Goal: Transaction & Acquisition: Obtain resource

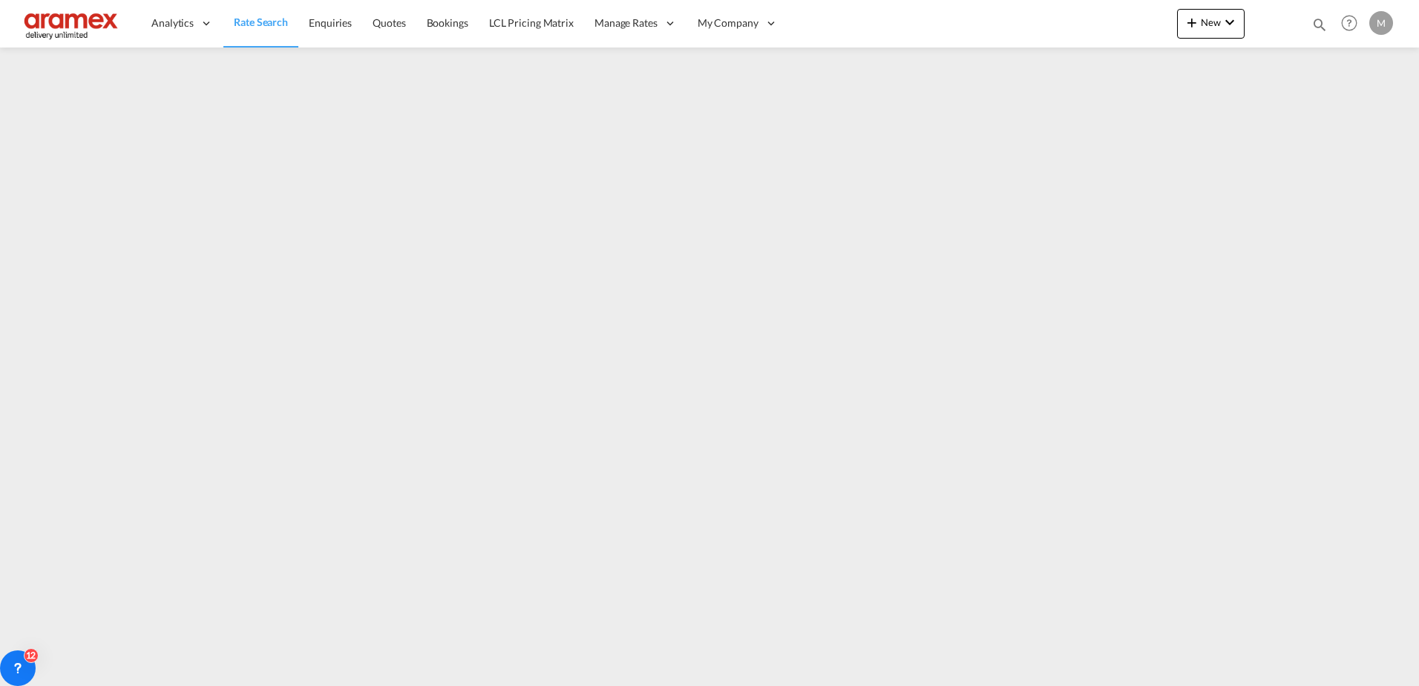
click at [258, 18] on span "Rate Search" at bounding box center [261, 22] width 54 height 13
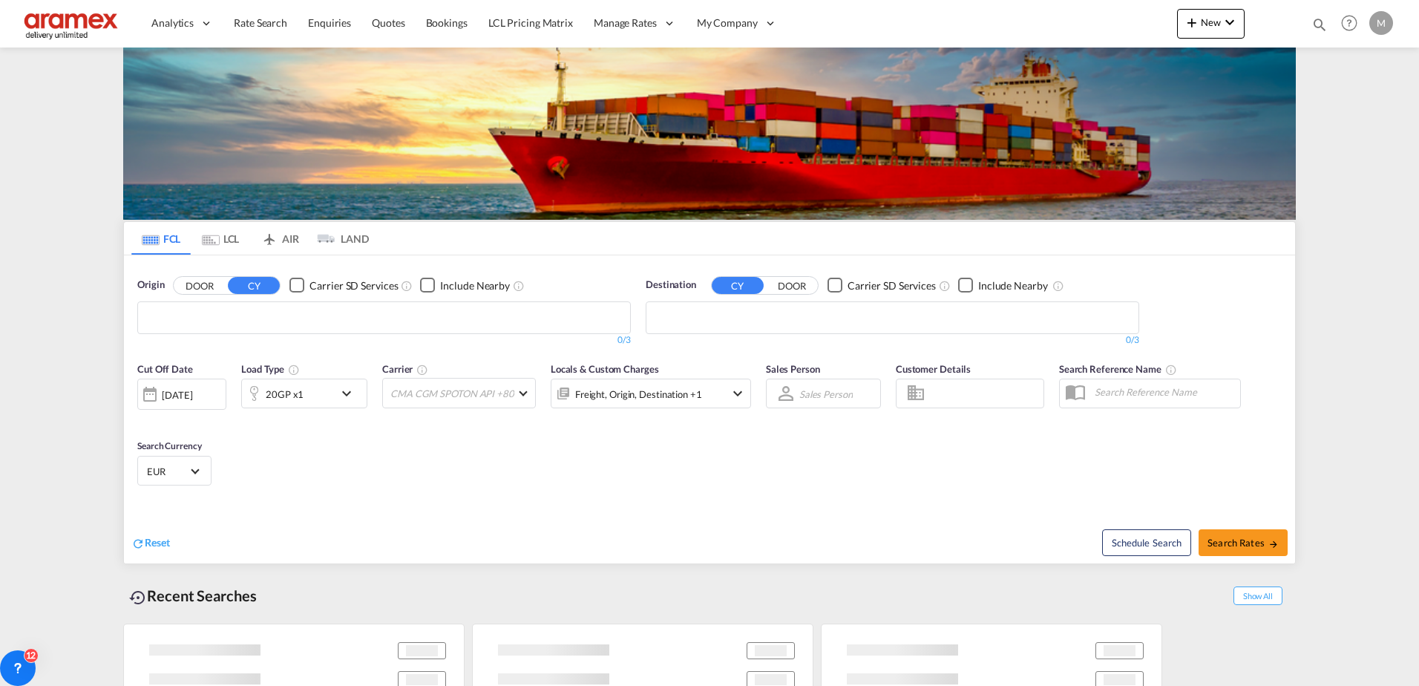
type input "[PERSON_NAME][EMAIL_ADDRESS][DOMAIN_NAME]"
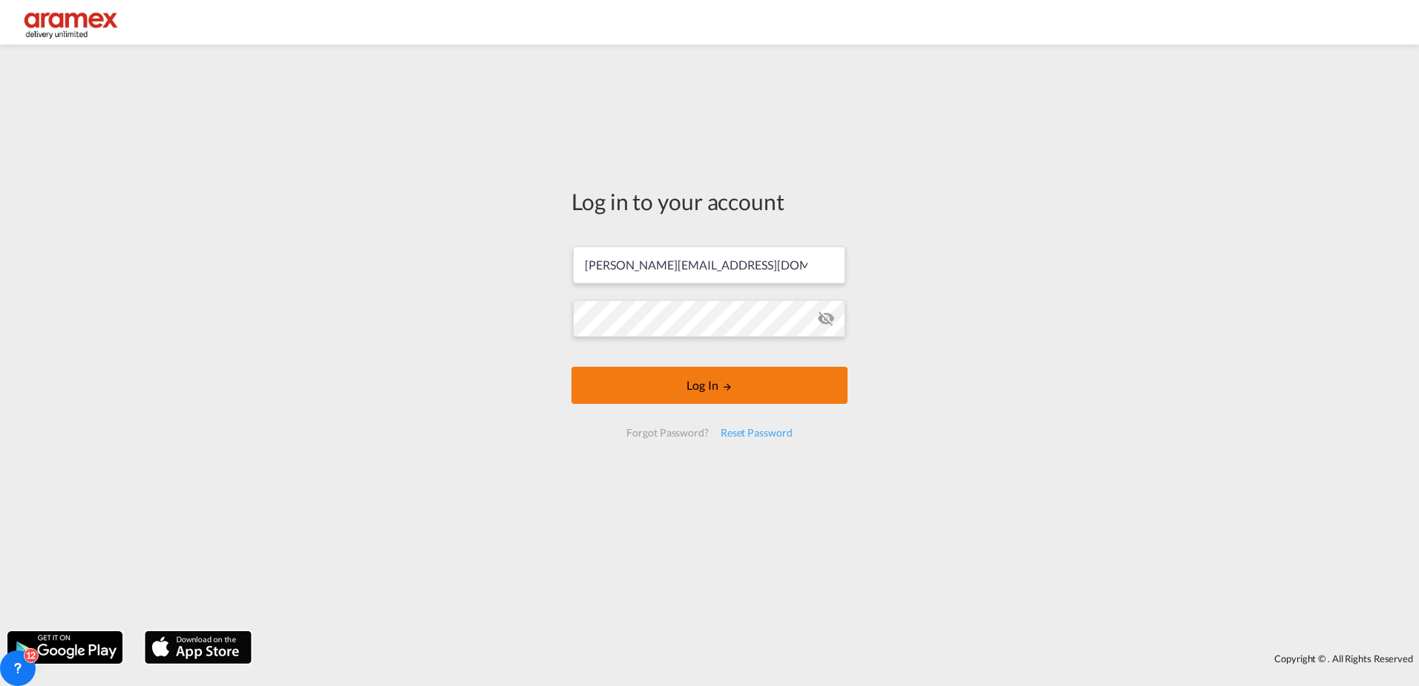
click at [719, 385] on button "Log In" at bounding box center [710, 385] width 276 height 37
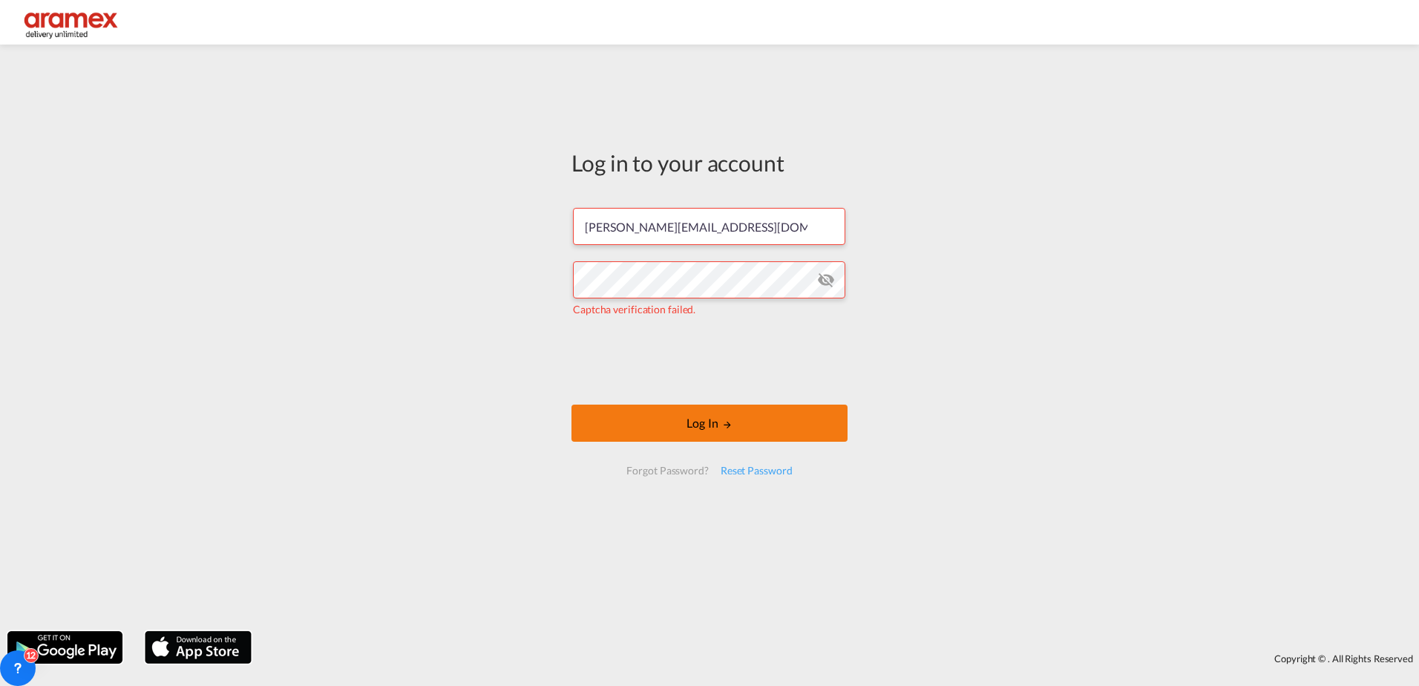
click at [705, 425] on button "Log In" at bounding box center [710, 423] width 276 height 37
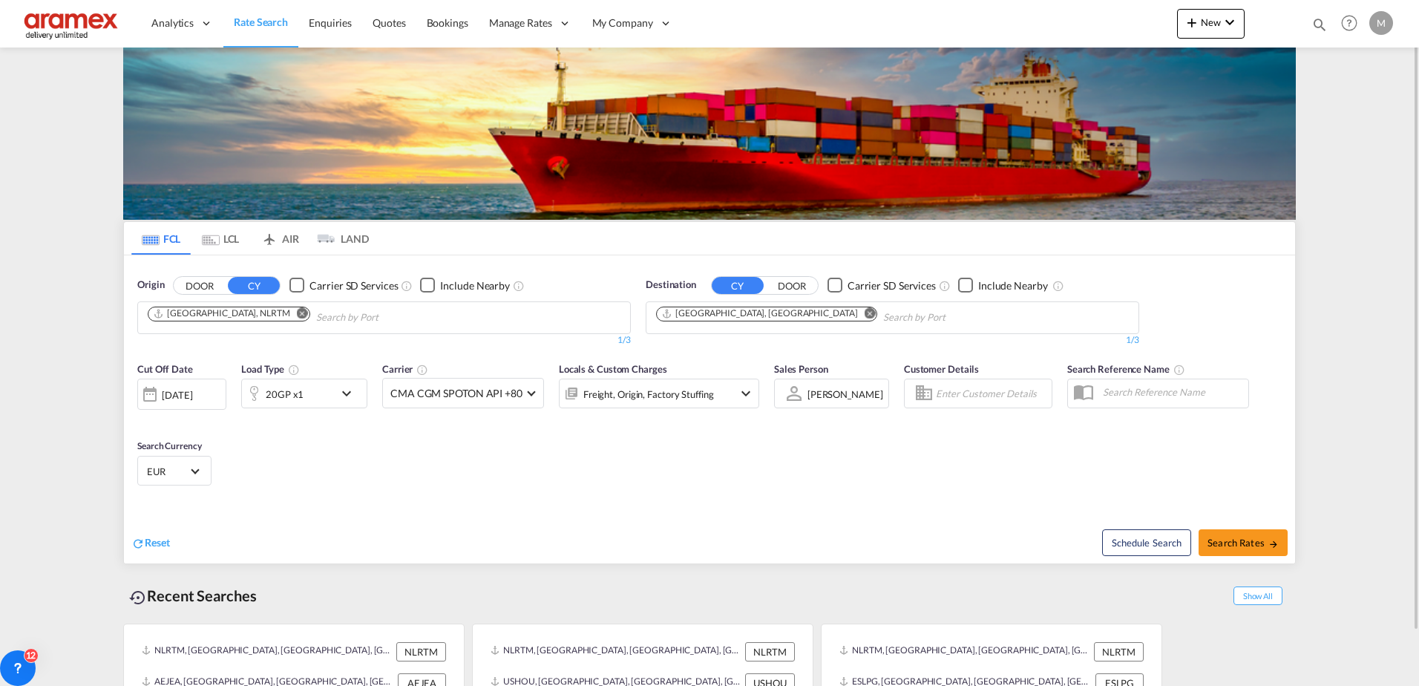
click at [865, 313] on md-icon "Remove" at bounding box center [870, 312] width 11 height 11
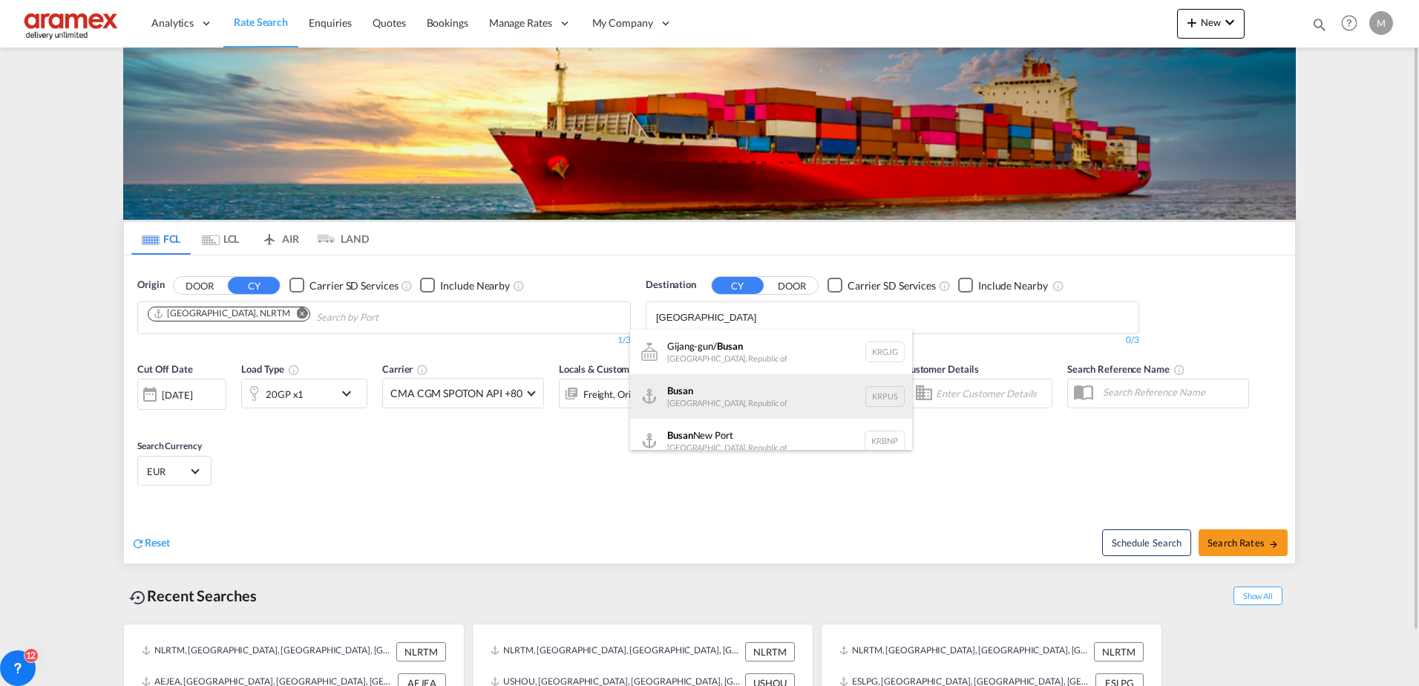
type input "[GEOGRAPHIC_DATA]"
click at [729, 400] on div "Busan Korea, Republic of KRPUS" at bounding box center [771, 396] width 282 height 45
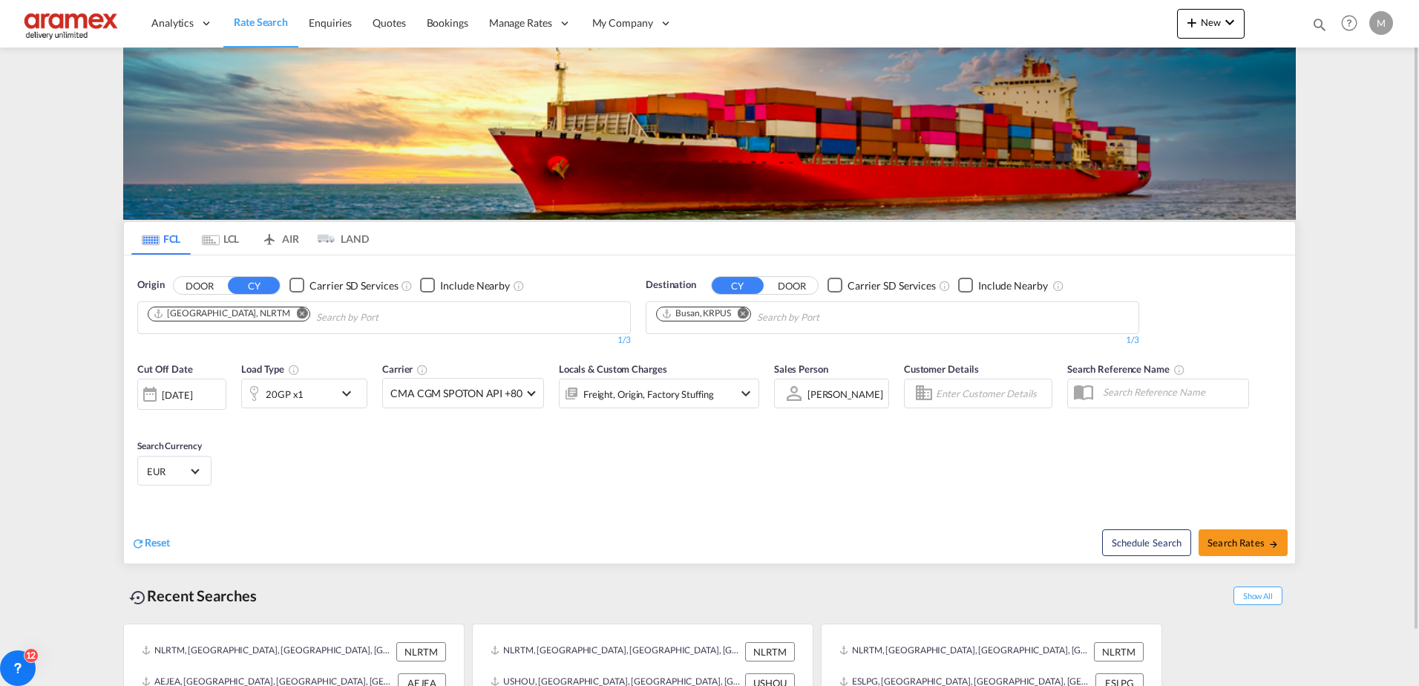
click at [340, 393] on md-icon "icon-chevron-down" at bounding box center [350, 394] width 25 height 18
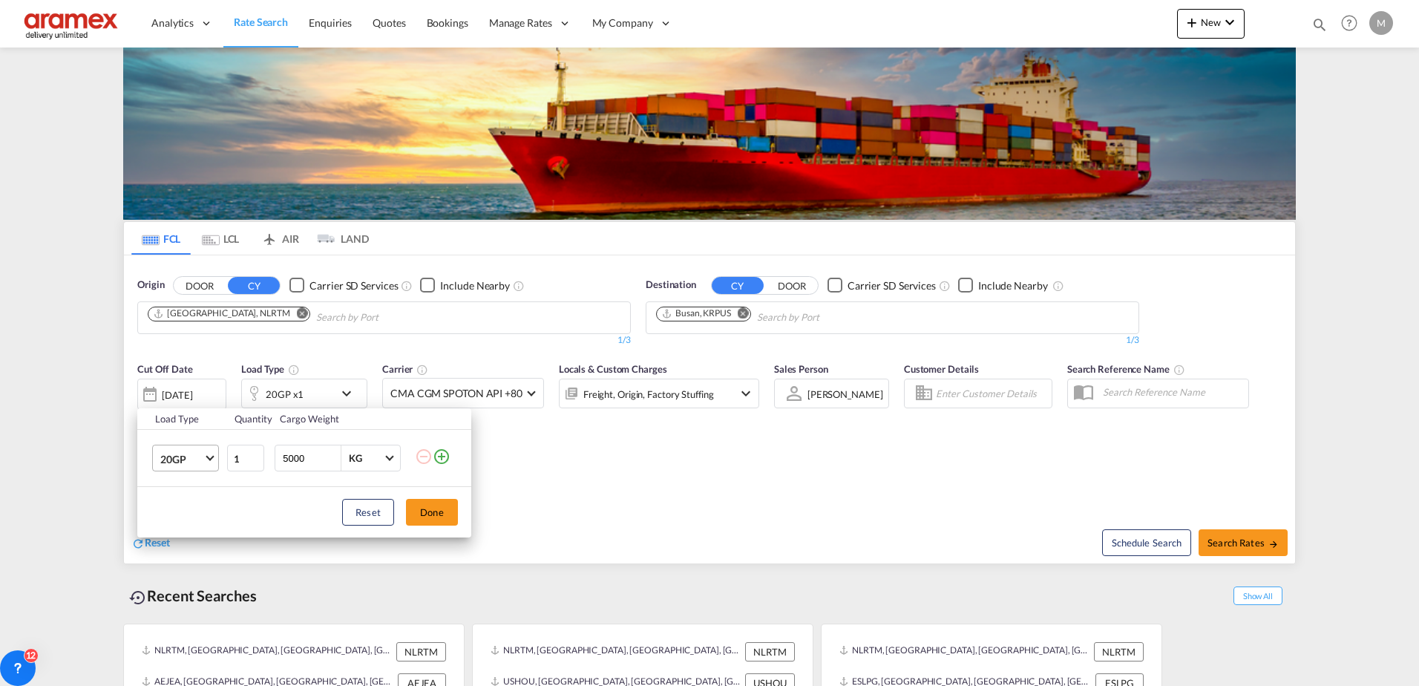
click at [214, 459] on md-select-value "20GP" at bounding box center [188, 457] width 59 height 25
click at [206, 517] on md-option "40HC" at bounding box center [198, 530] width 101 height 36
click at [442, 513] on button "Done" at bounding box center [432, 512] width 52 height 27
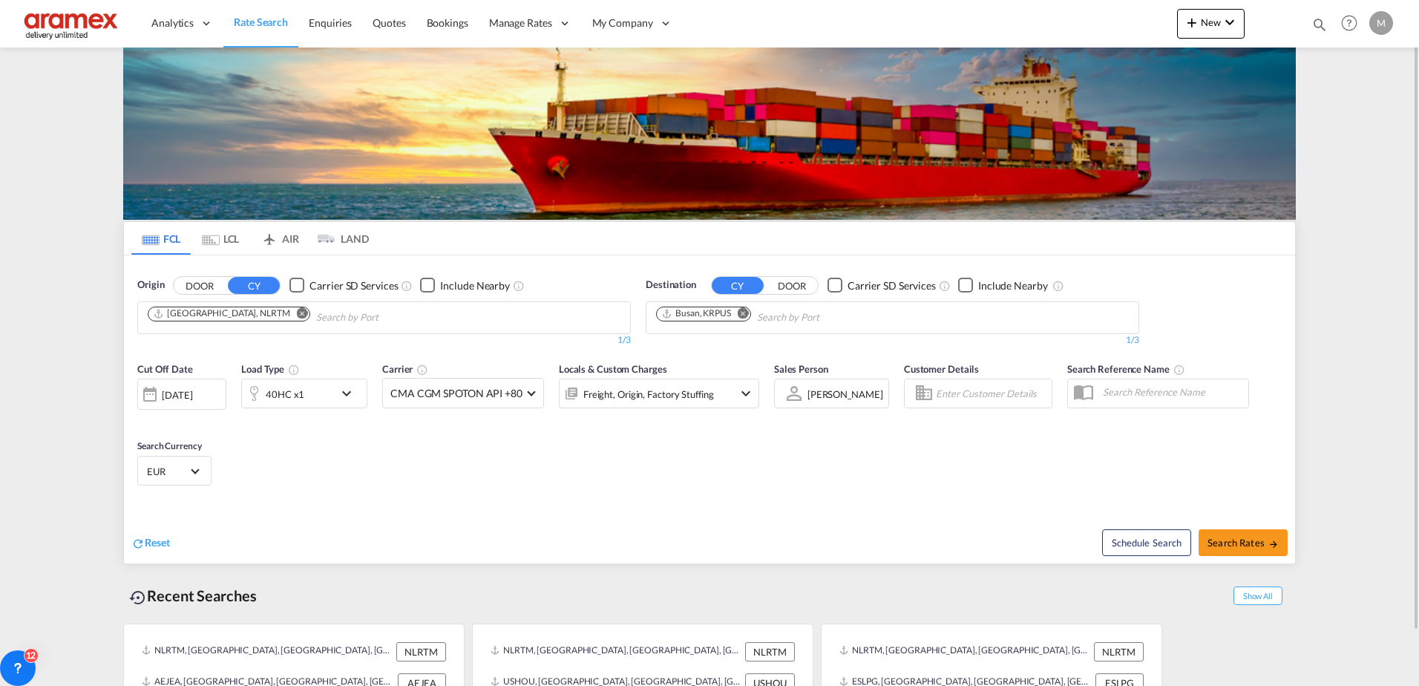
click at [651, 484] on div "Cut Off Date [DATE] [DATE] Load Type 40HC x1 Carrier CMA CGM SPOTON API +80 Onl…" at bounding box center [709, 426] width 1171 height 145
click at [1243, 542] on span "Search Rates" at bounding box center [1243, 543] width 71 height 12
type input "NLRTM to KRPUS / [DATE]"
